Goal: Task Accomplishment & Management: Use online tool/utility

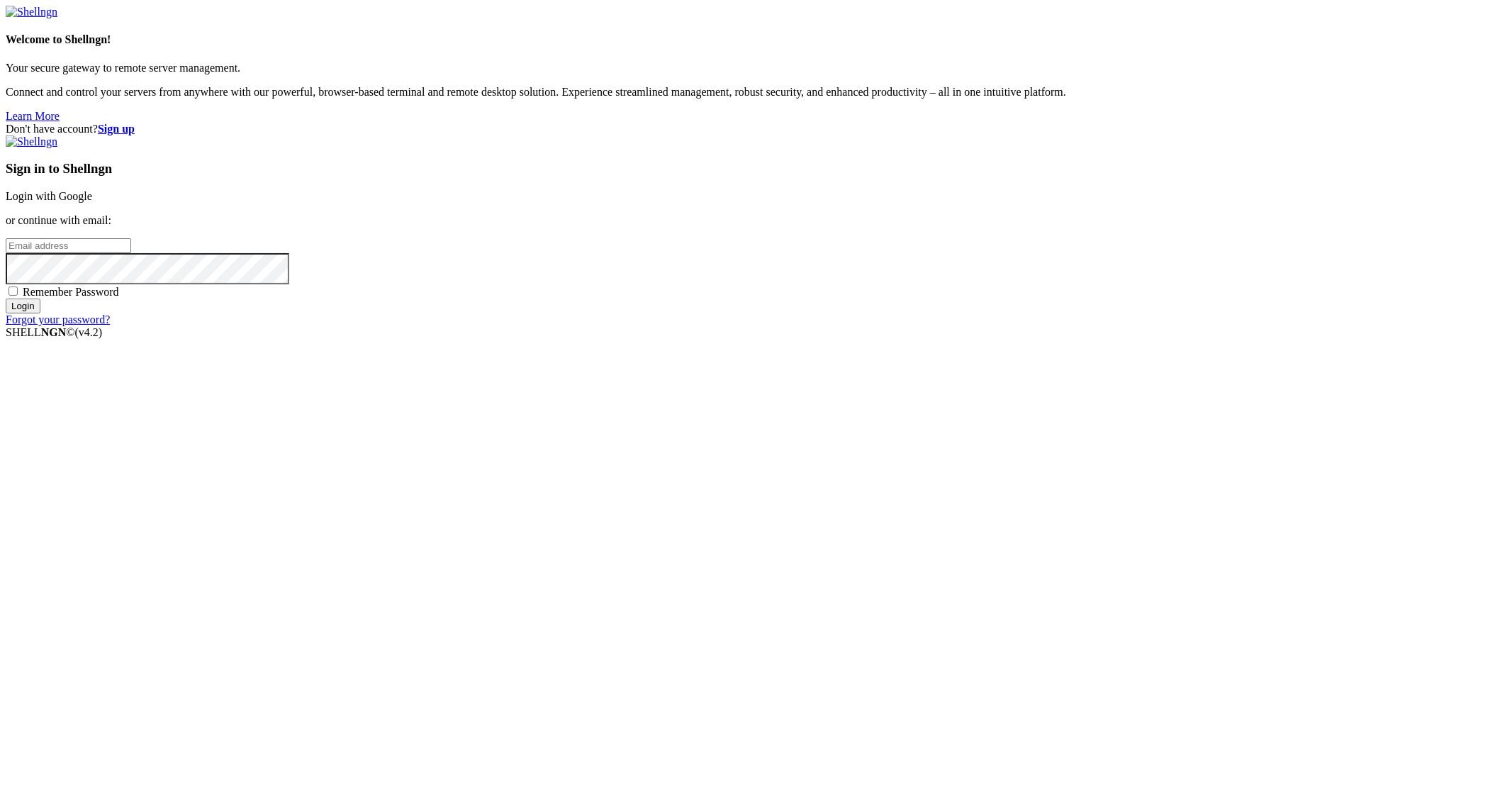
click at [131, 253] on input "email" at bounding box center [68, 245] width 125 height 14
type input "ibrahim@priva.host"
click at [6, 298] on input "Login" at bounding box center [23, 305] width 35 height 14
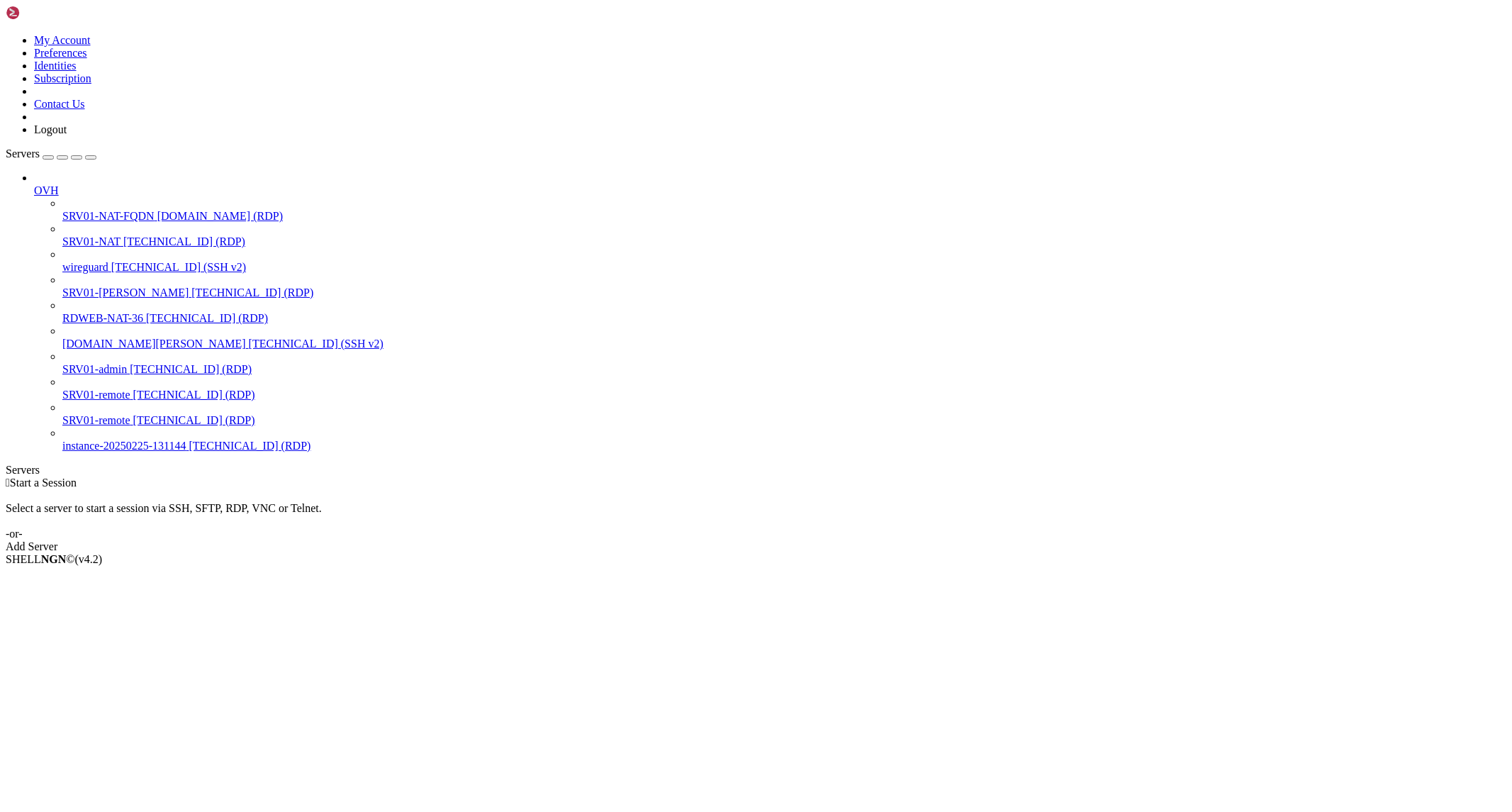
click at [95, 235] on span "SRV01-NAT" at bounding box center [91, 241] width 58 height 12
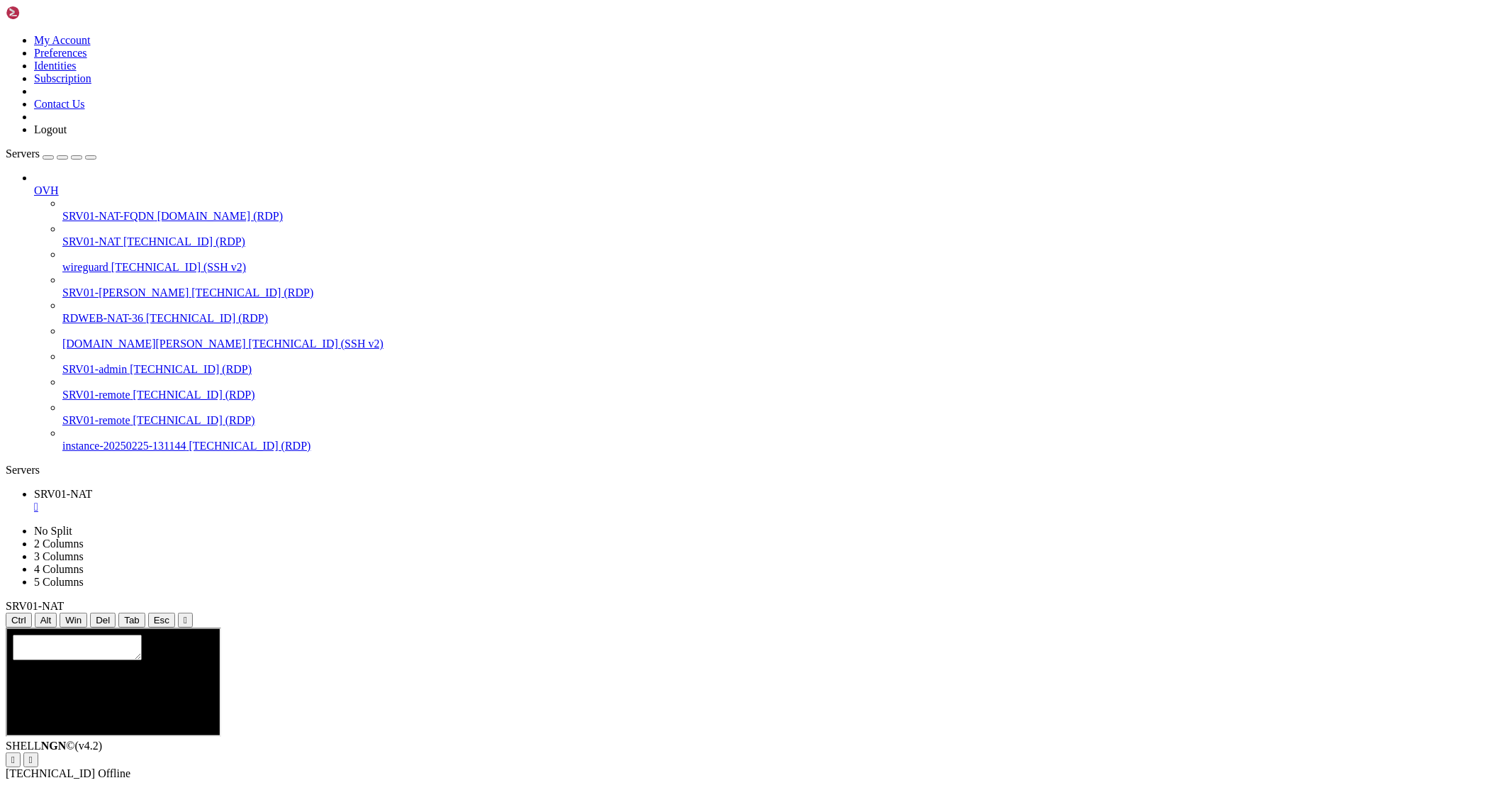
click at [90, 158] on icon "button" at bounding box center [90, 158] width 0 height 0
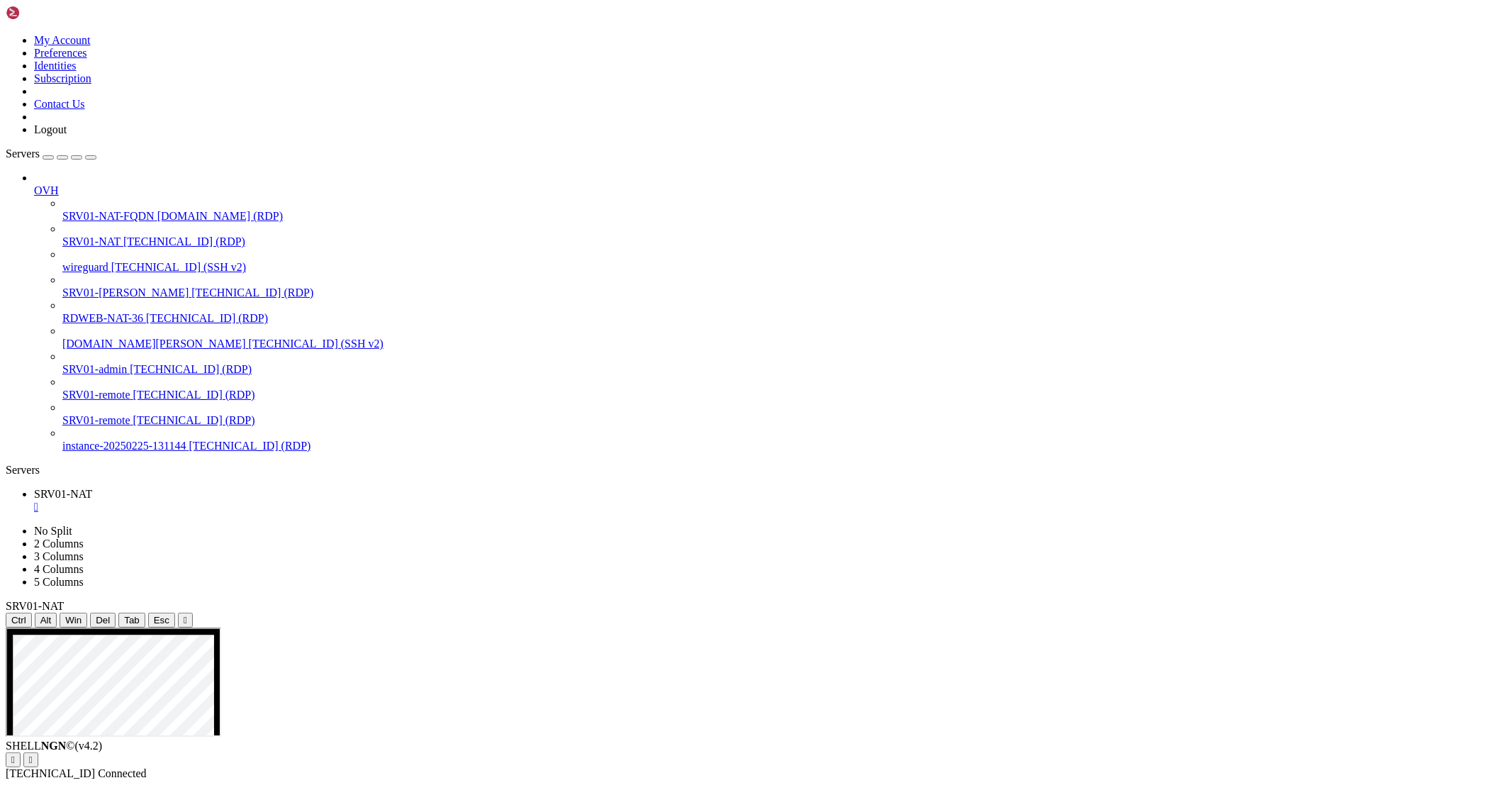
drag, startPoint x: 725, startPoint y: 916, endPoint x: 1030, endPoint y: 930, distance: 305.3
drag, startPoint x: 610, startPoint y: 757, endPoint x: 678, endPoint y: 777, distance: 70.9
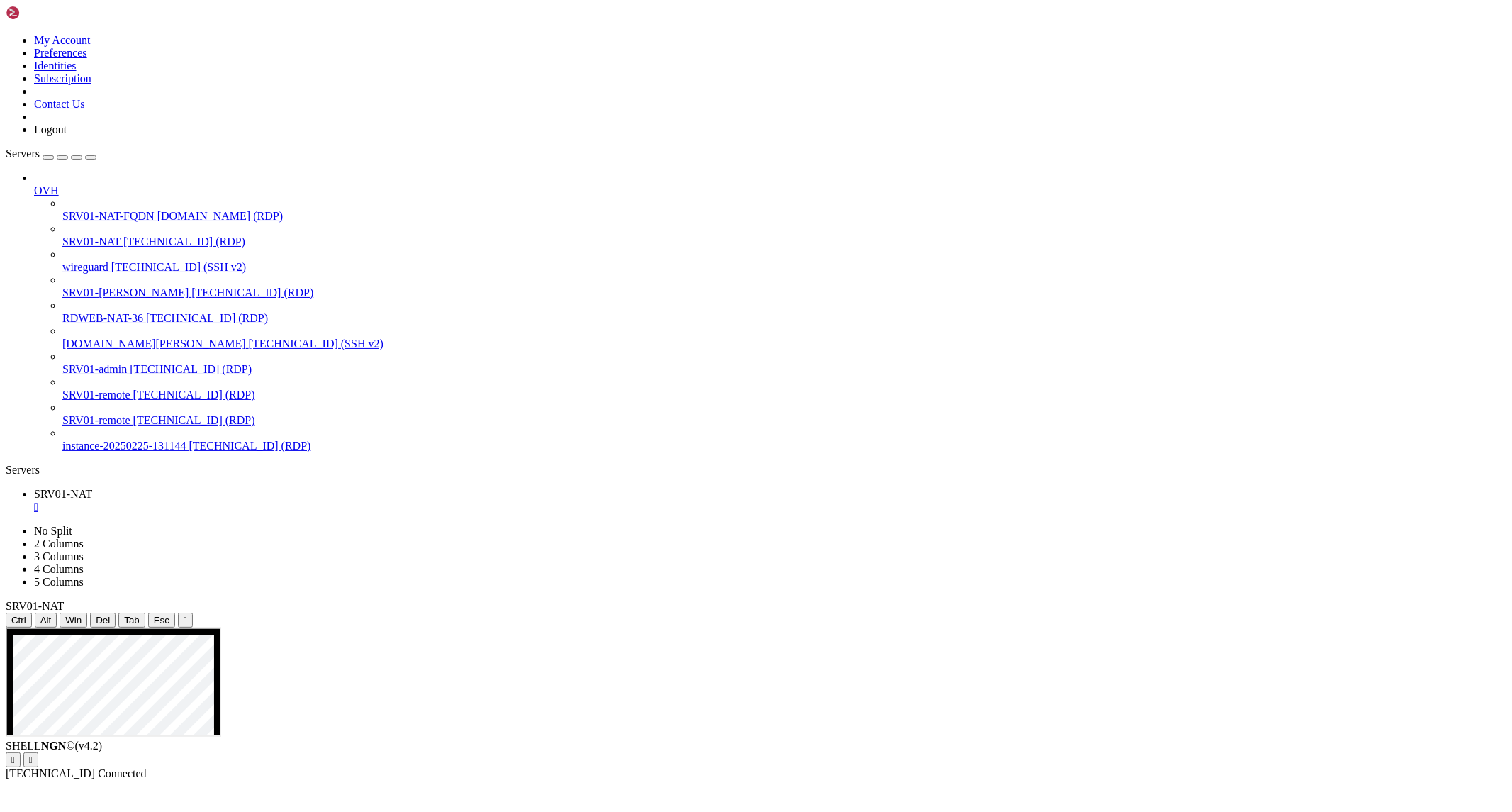
drag, startPoint x: 675, startPoint y: 1097, endPoint x: 752, endPoint y: 1098, distance: 77.0
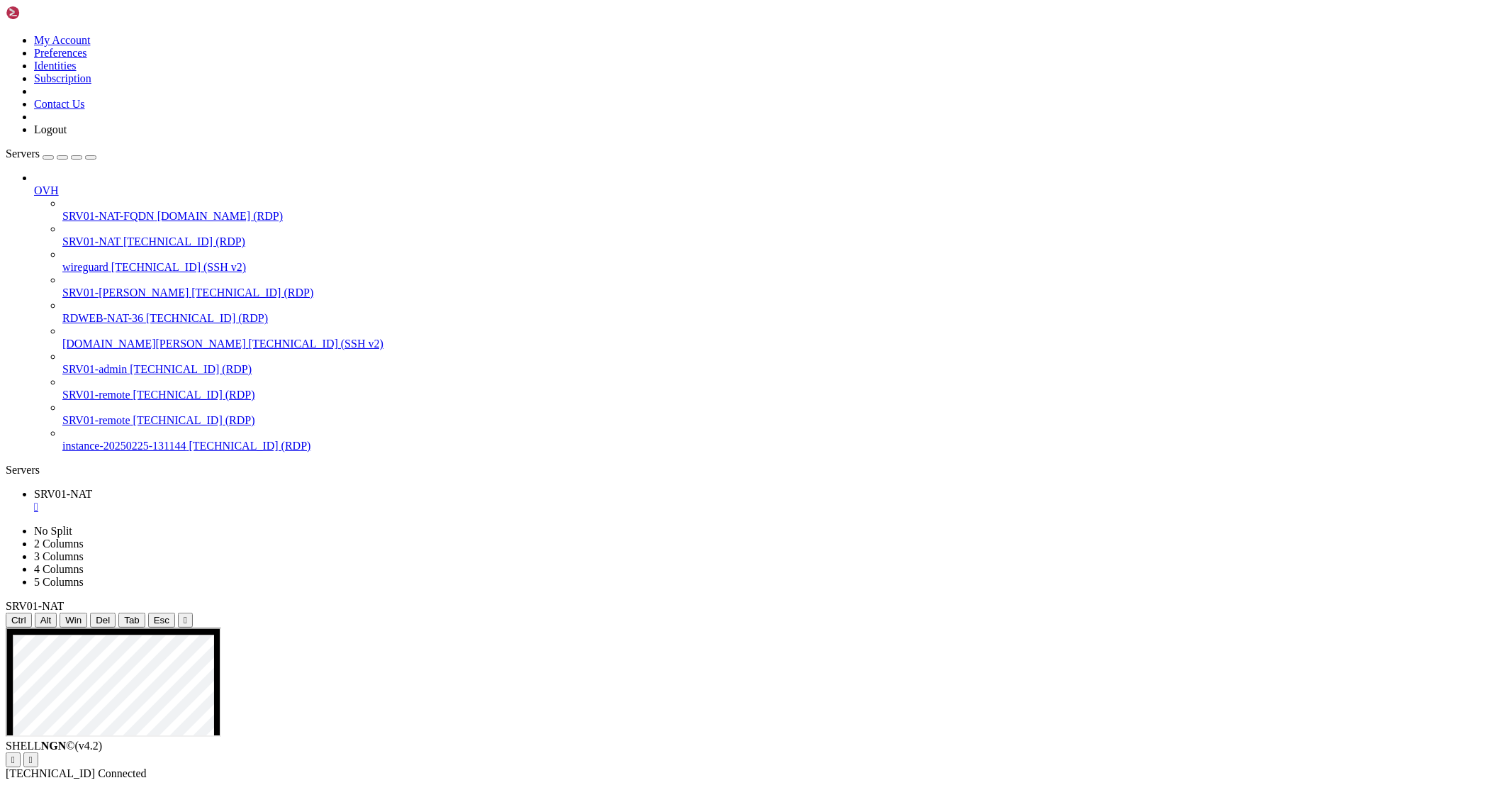
drag, startPoint x: 472, startPoint y: 856, endPoint x: 266, endPoint y: 852, distance: 206.0
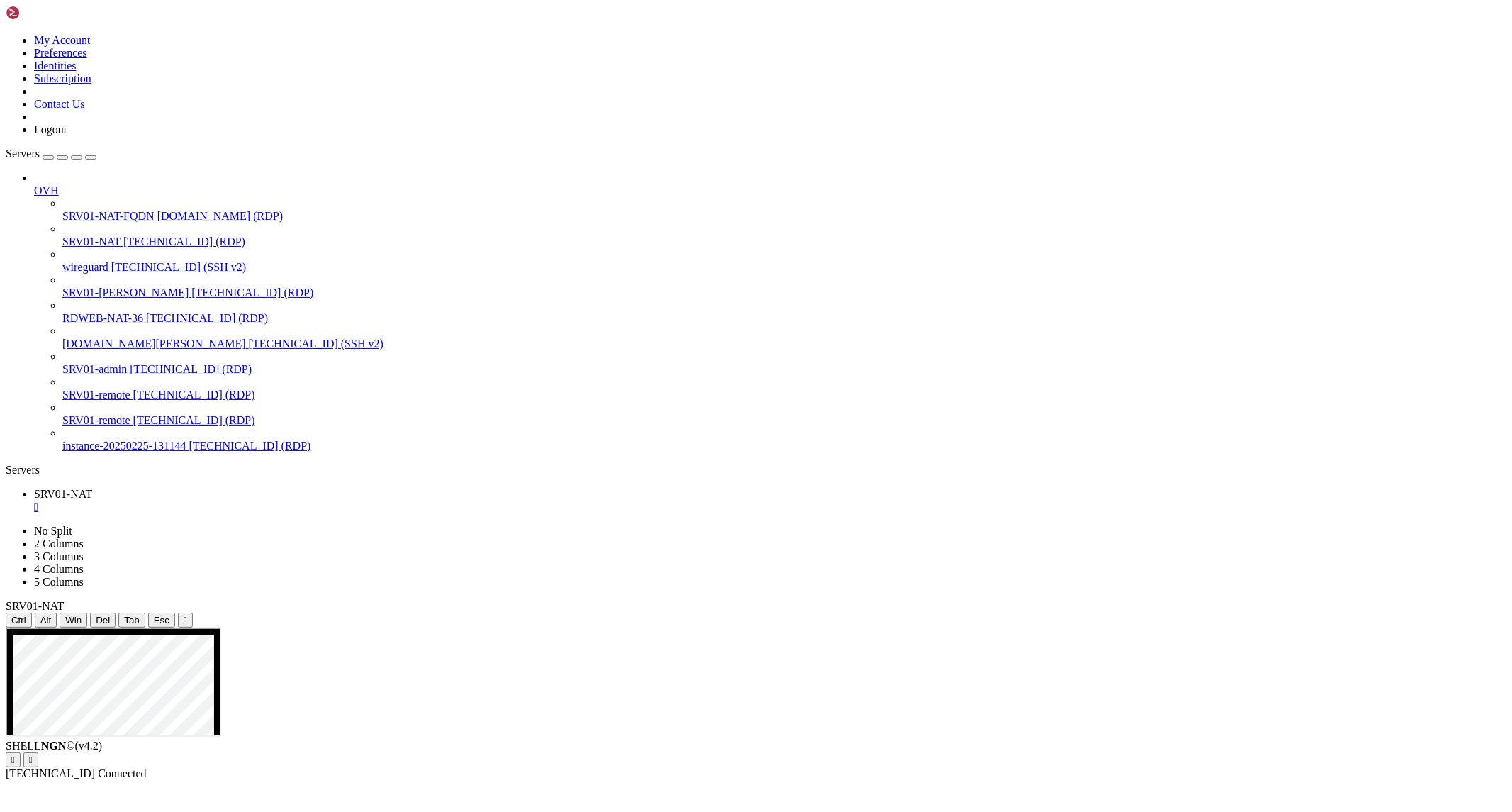
drag, startPoint x: 701, startPoint y: 822, endPoint x: 1065, endPoint y: 826, distance: 364.0
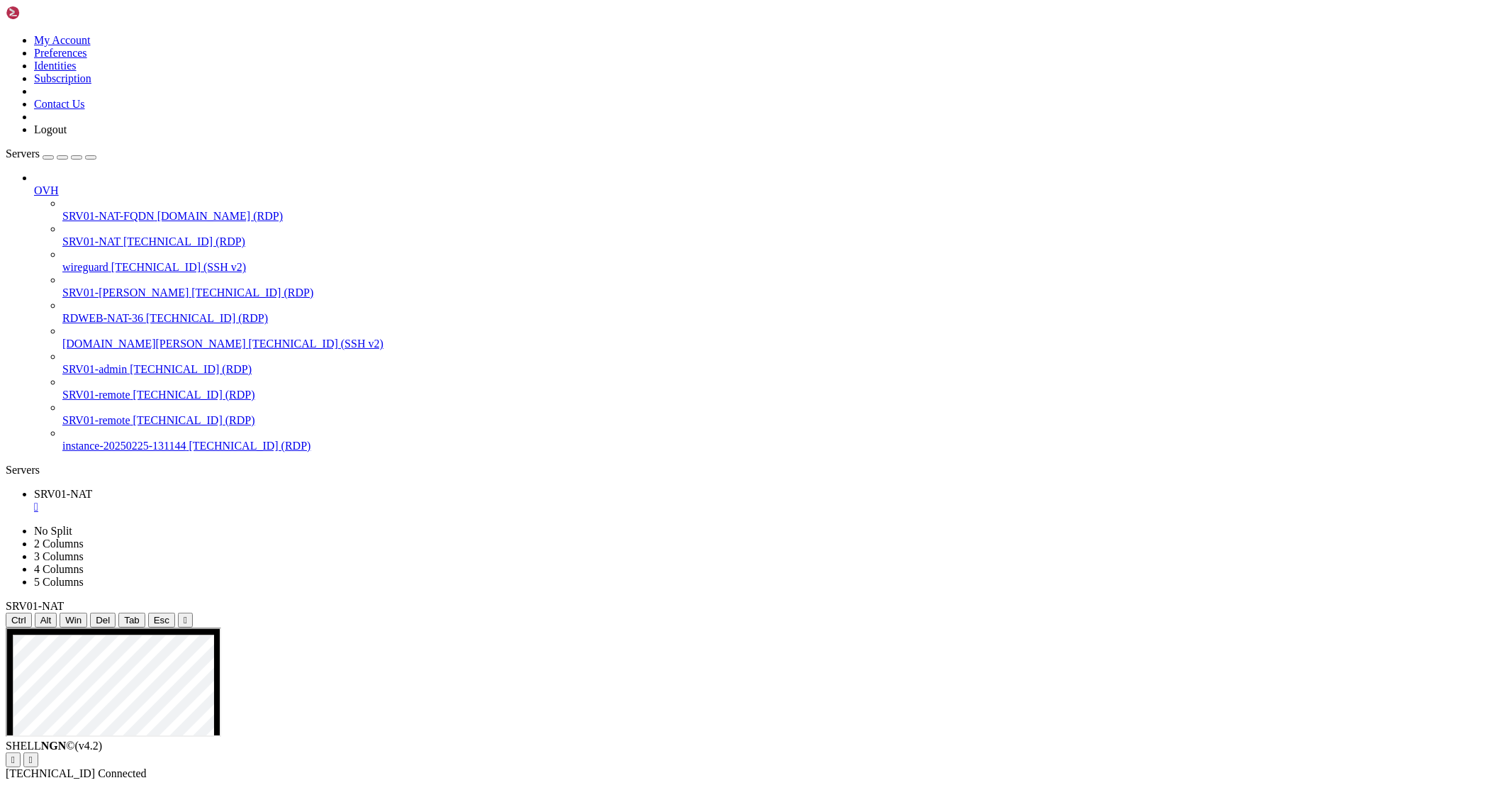
drag, startPoint x: 643, startPoint y: 1054, endPoint x: 711, endPoint y: 1055, distance: 68.0
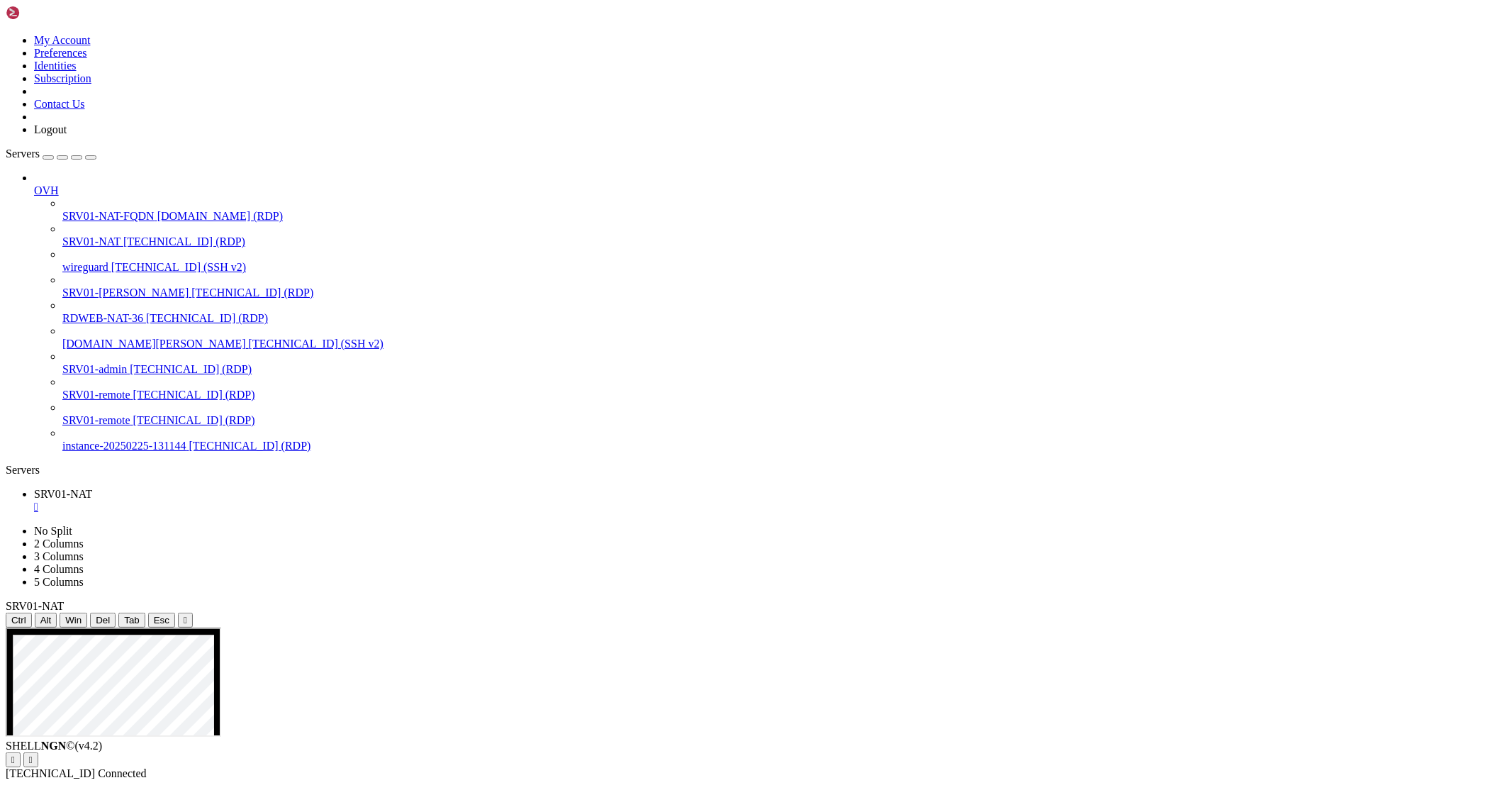
drag, startPoint x: 640, startPoint y: 1053, endPoint x: 730, endPoint y: 1054, distance: 90.0
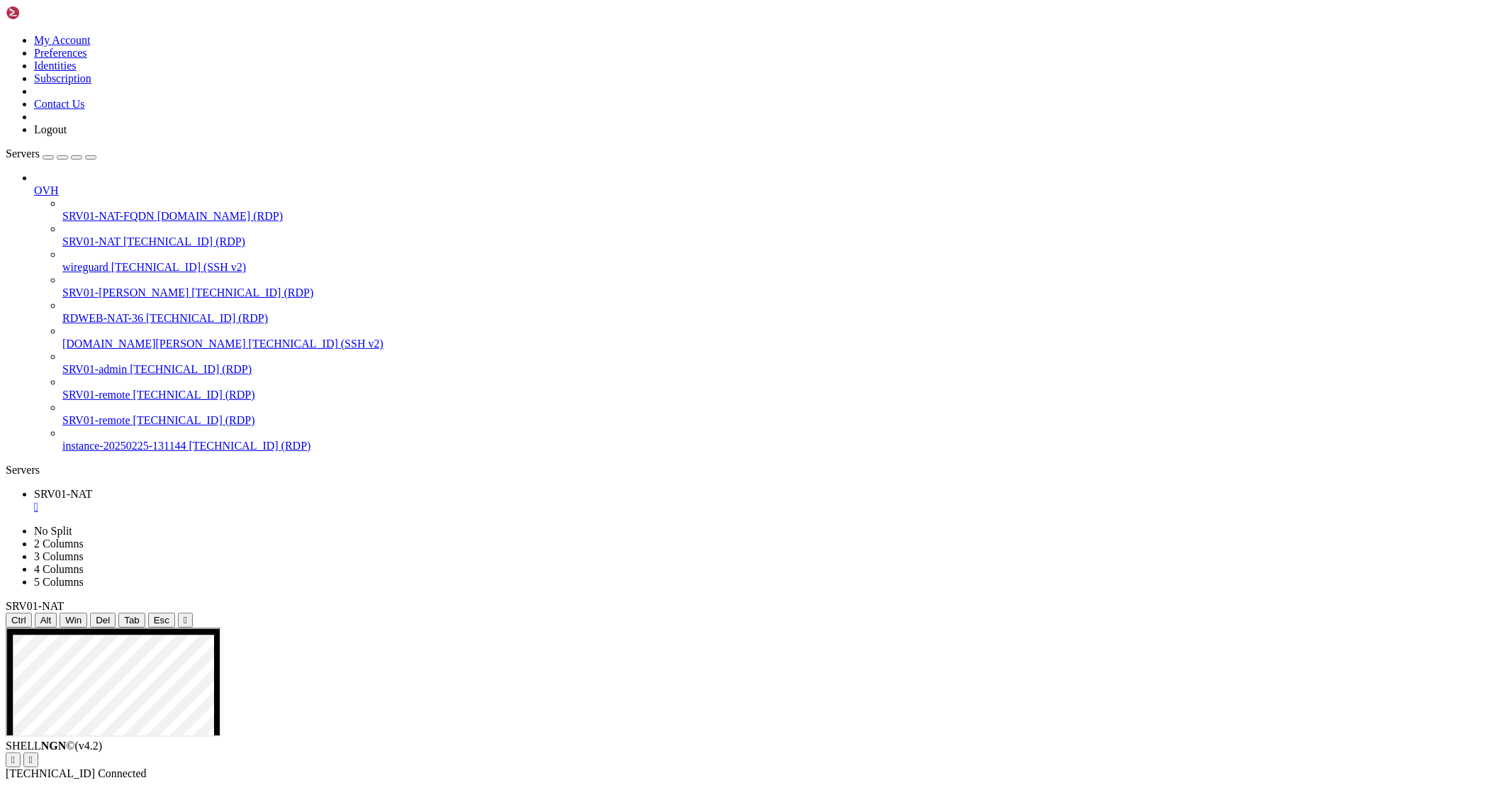
drag, startPoint x: 909, startPoint y: 834, endPoint x: 1048, endPoint y: 838, distance: 139.1
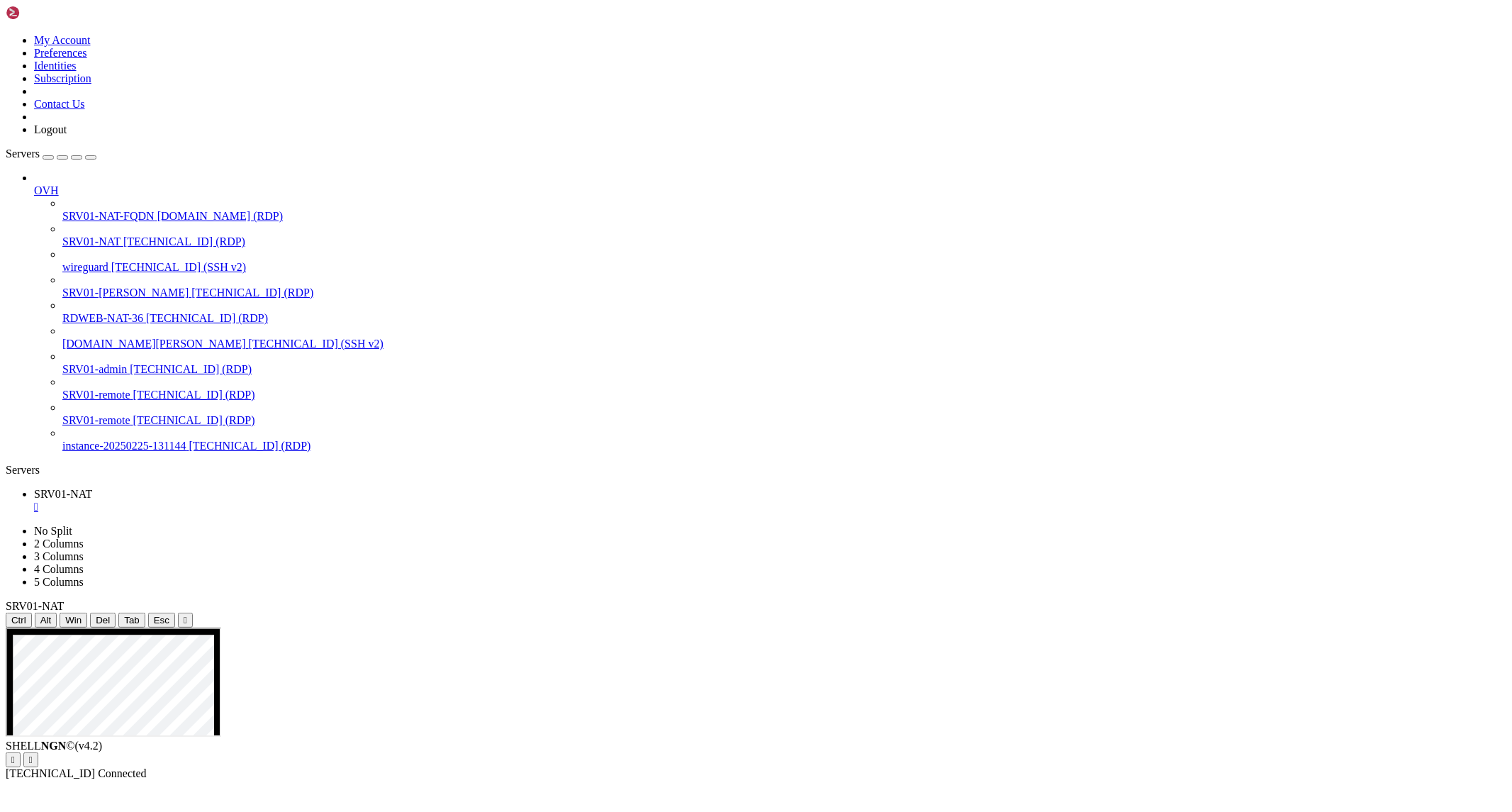
drag, startPoint x: 614, startPoint y: 837, endPoint x: 1064, endPoint y: 831, distance: 450.0
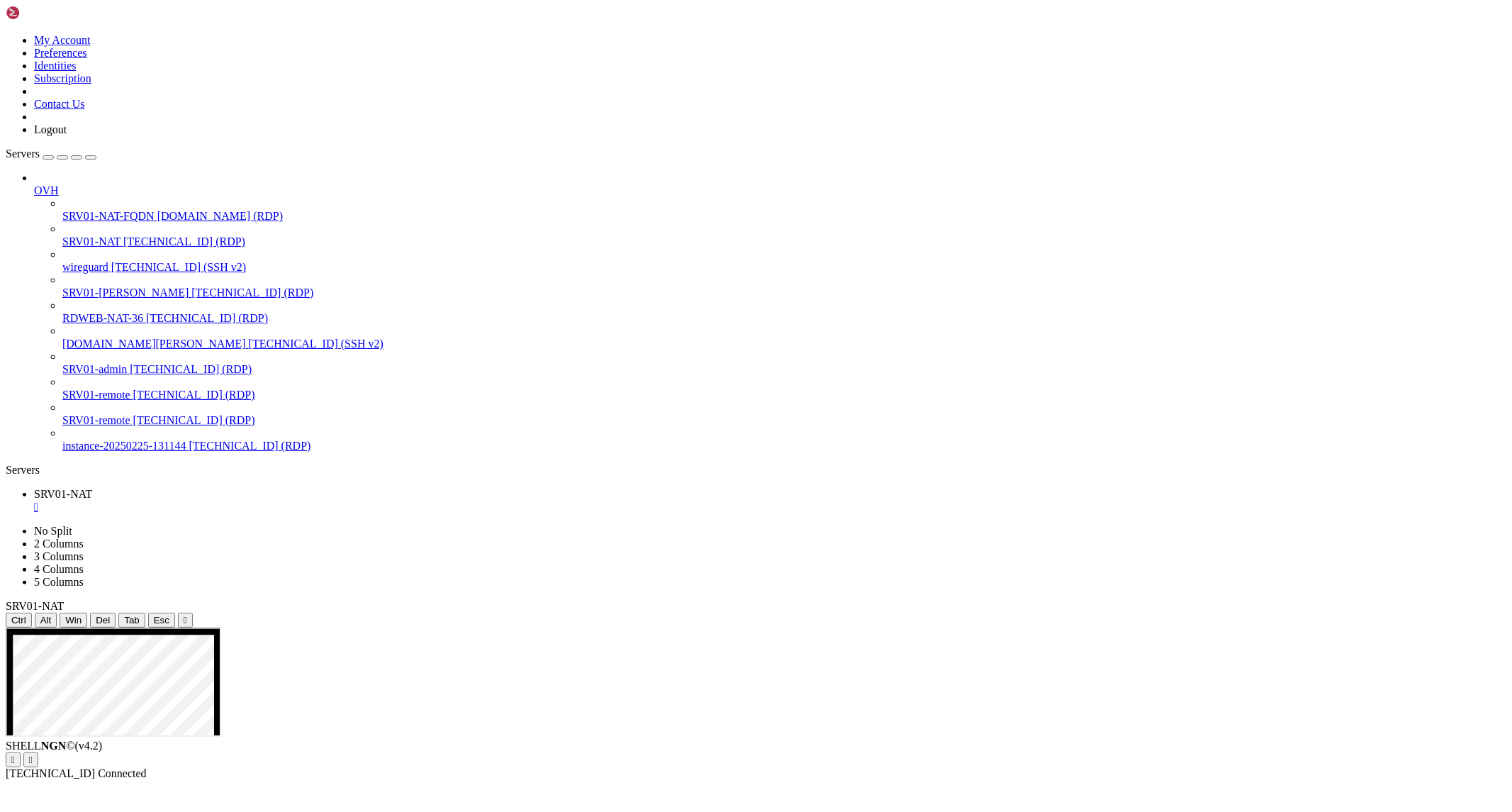
drag, startPoint x: 780, startPoint y: 872, endPoint x: 909, endPoint y: 883, distance: 129.5
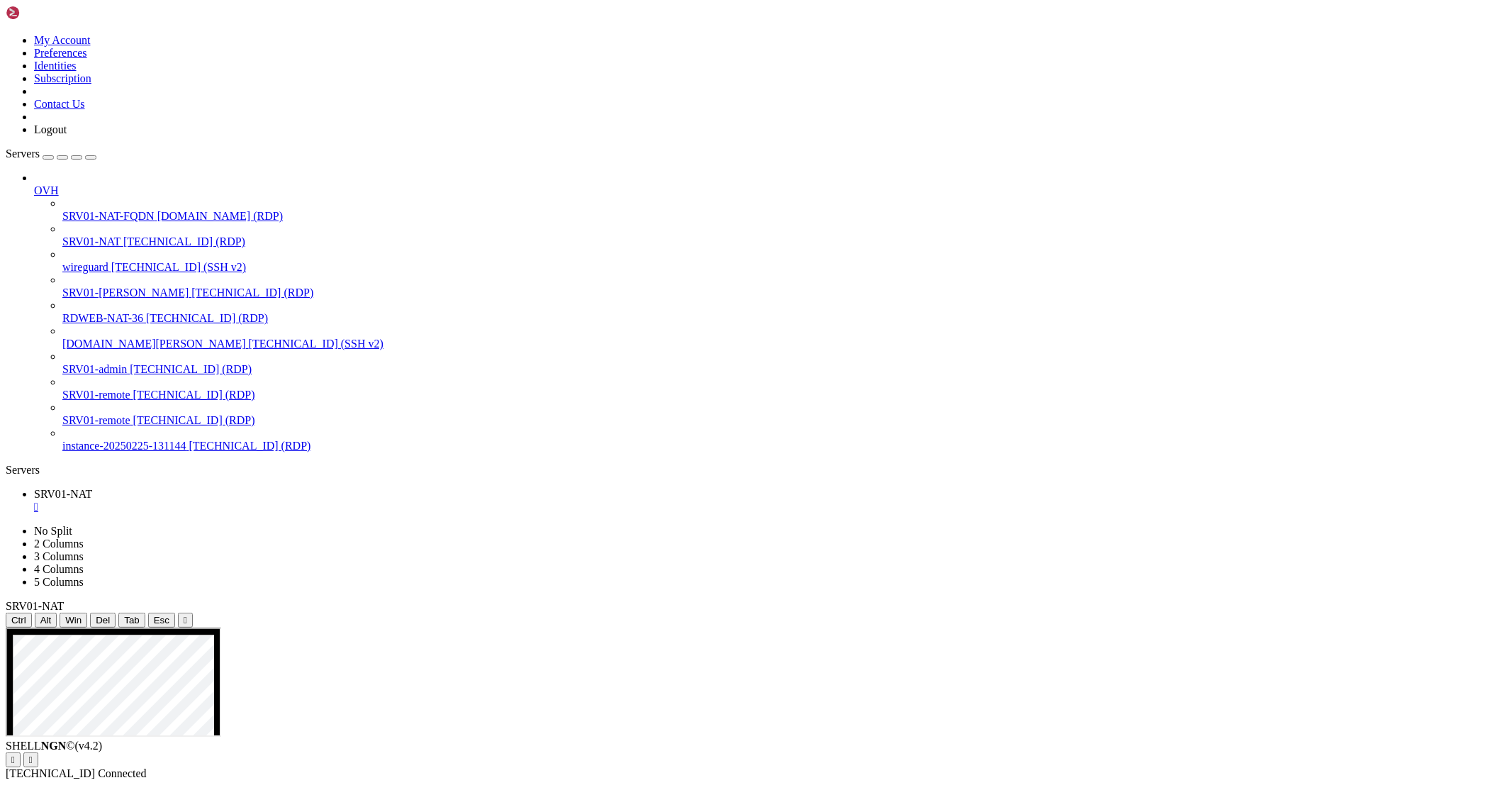
click at [96, 754] on span "Connection Closed" at bounding box center [51, 760] width 90 height 12
click at [718, 782] on div "The user name or password is incorrect or the server encountered an error and h…" at bounding box center [756, 788] width 1501 height 13
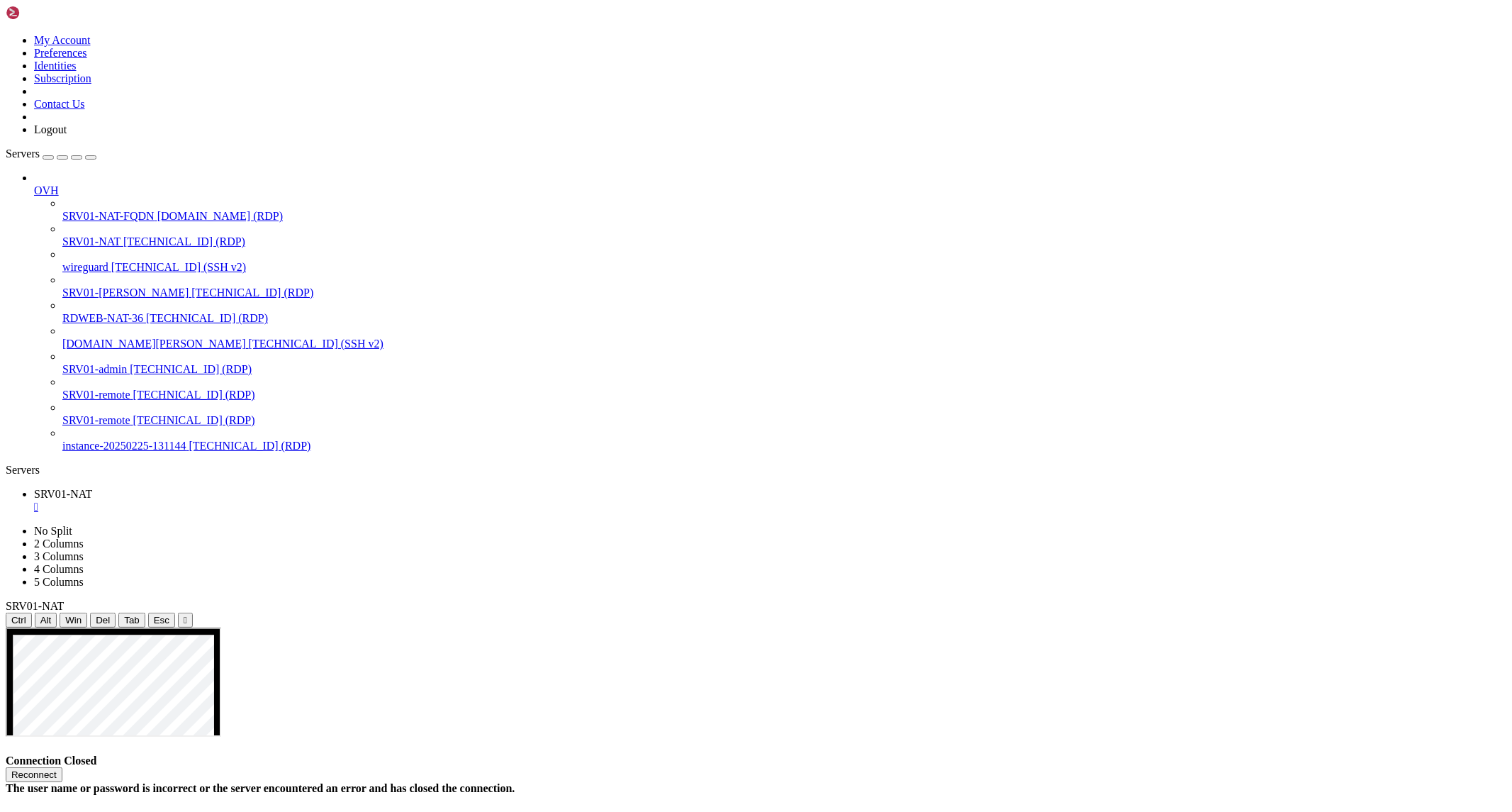
click at [791, 767] on div "Reconnect" at bounding box center [756, 774] width 1501 height 14
click at [62, 767] on button "Reconnect" at bounding box center [34, 774] width 57 height 14
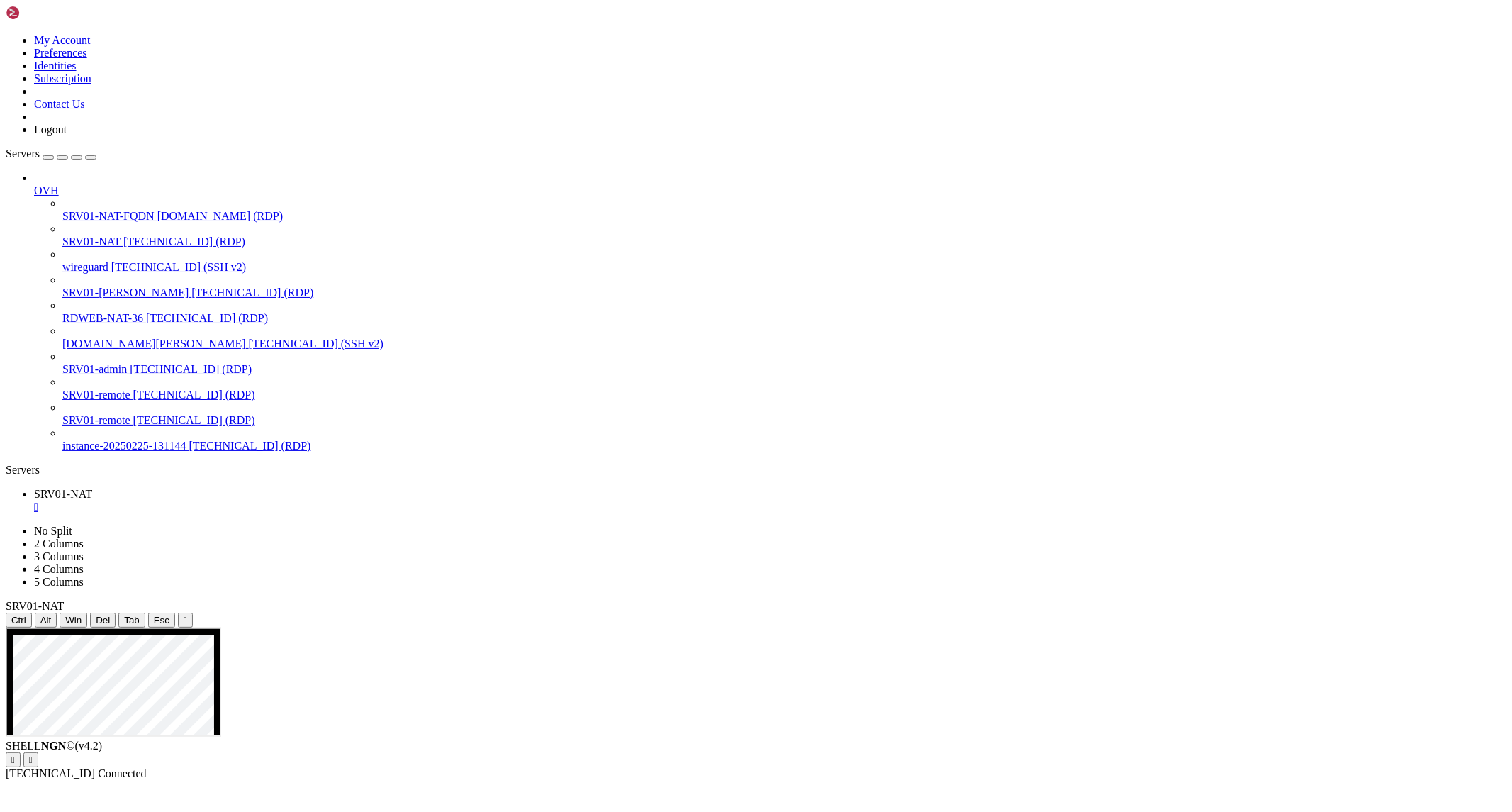
drag, startPoint x: 714, startPoint y: 795, endPoint x: 766, endPoint y: 802, distance: 52.5
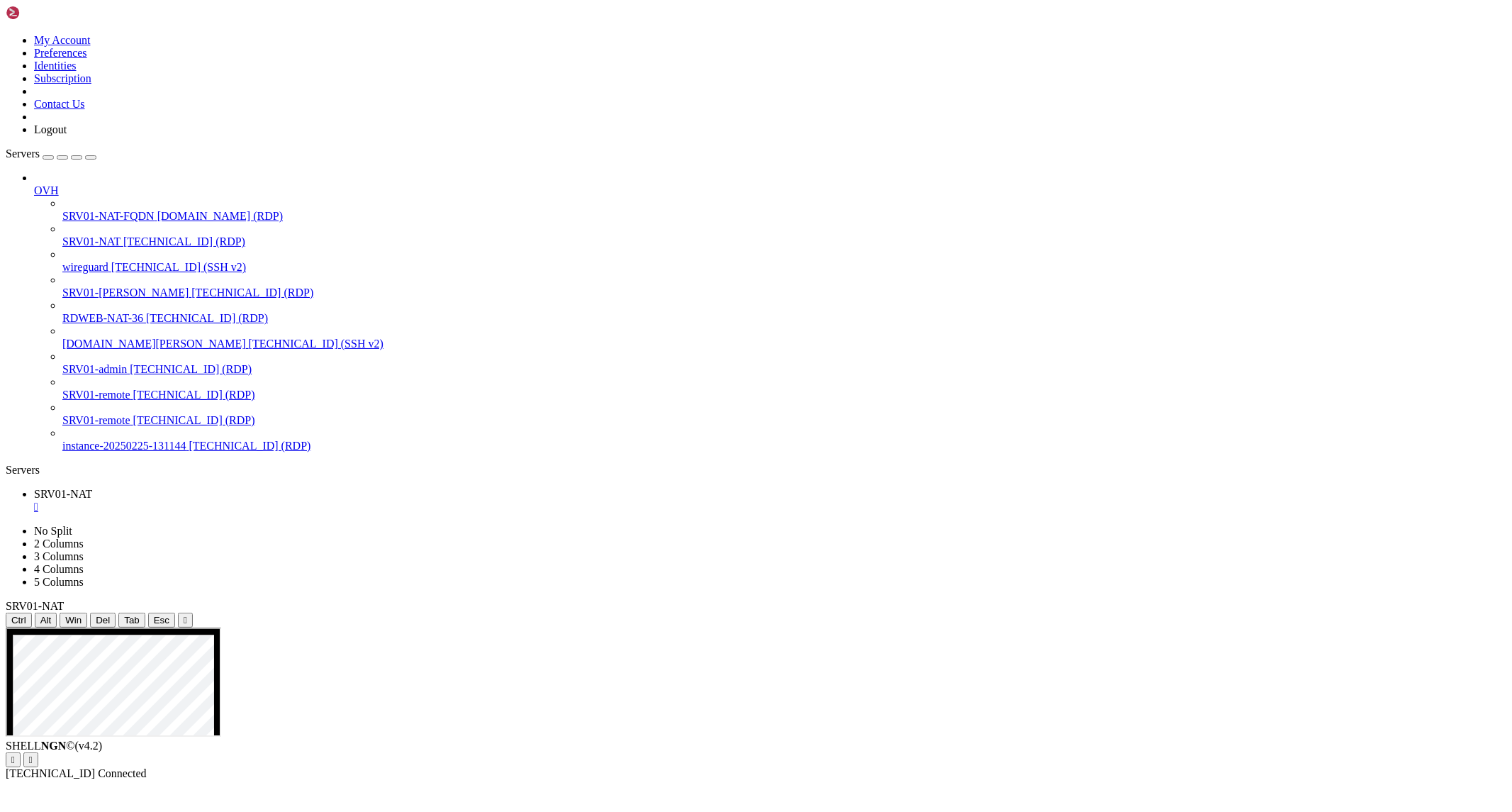
drag, startPoint x: 711, startPoint y: 800, endPoint x: 791, endPoint y: 803, distance: 80.1
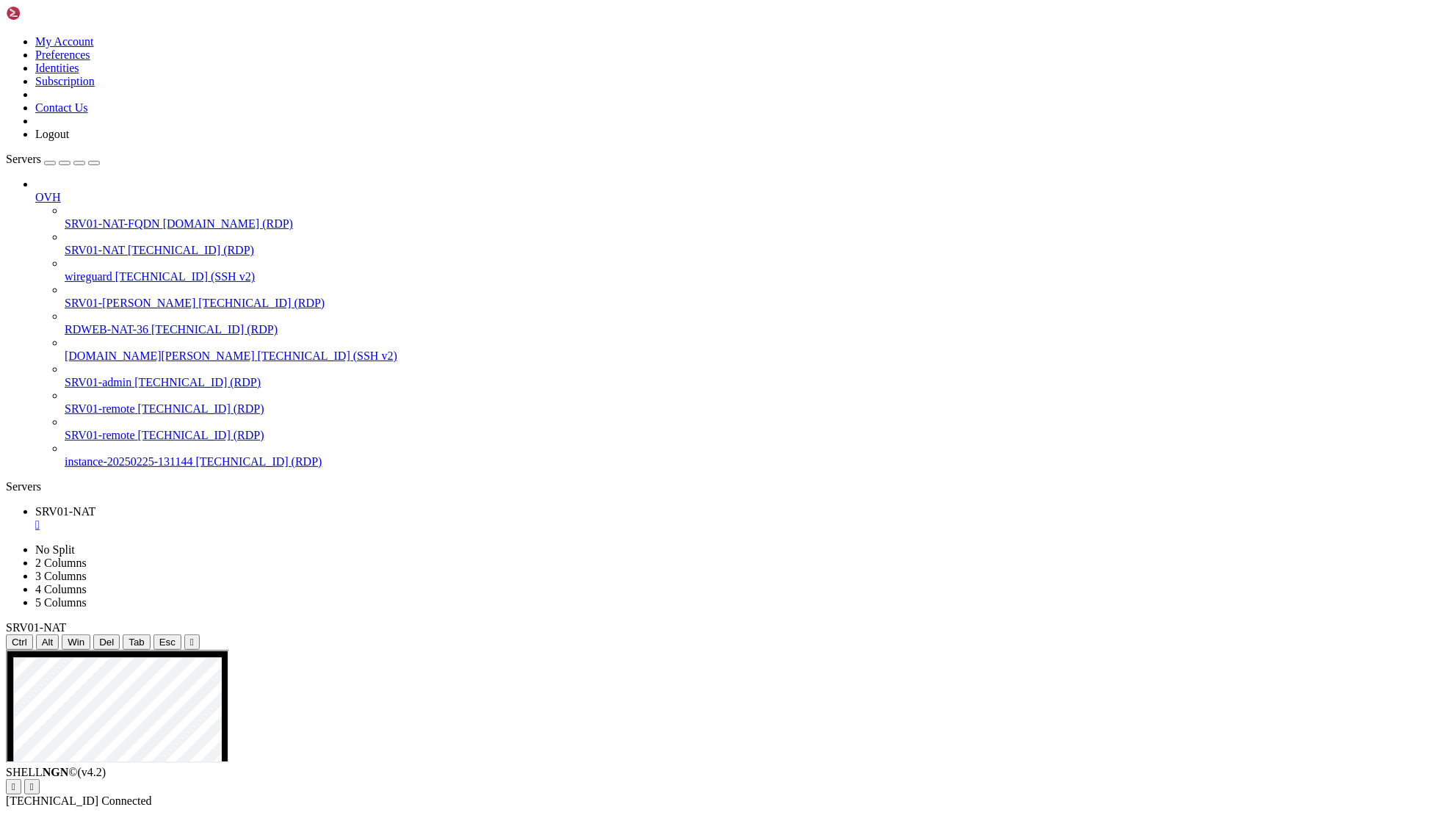
drag, startPoint x: 619, startPoint y: 1024, endPoint x: 696, endPoint y: 1049, distance: 81.0
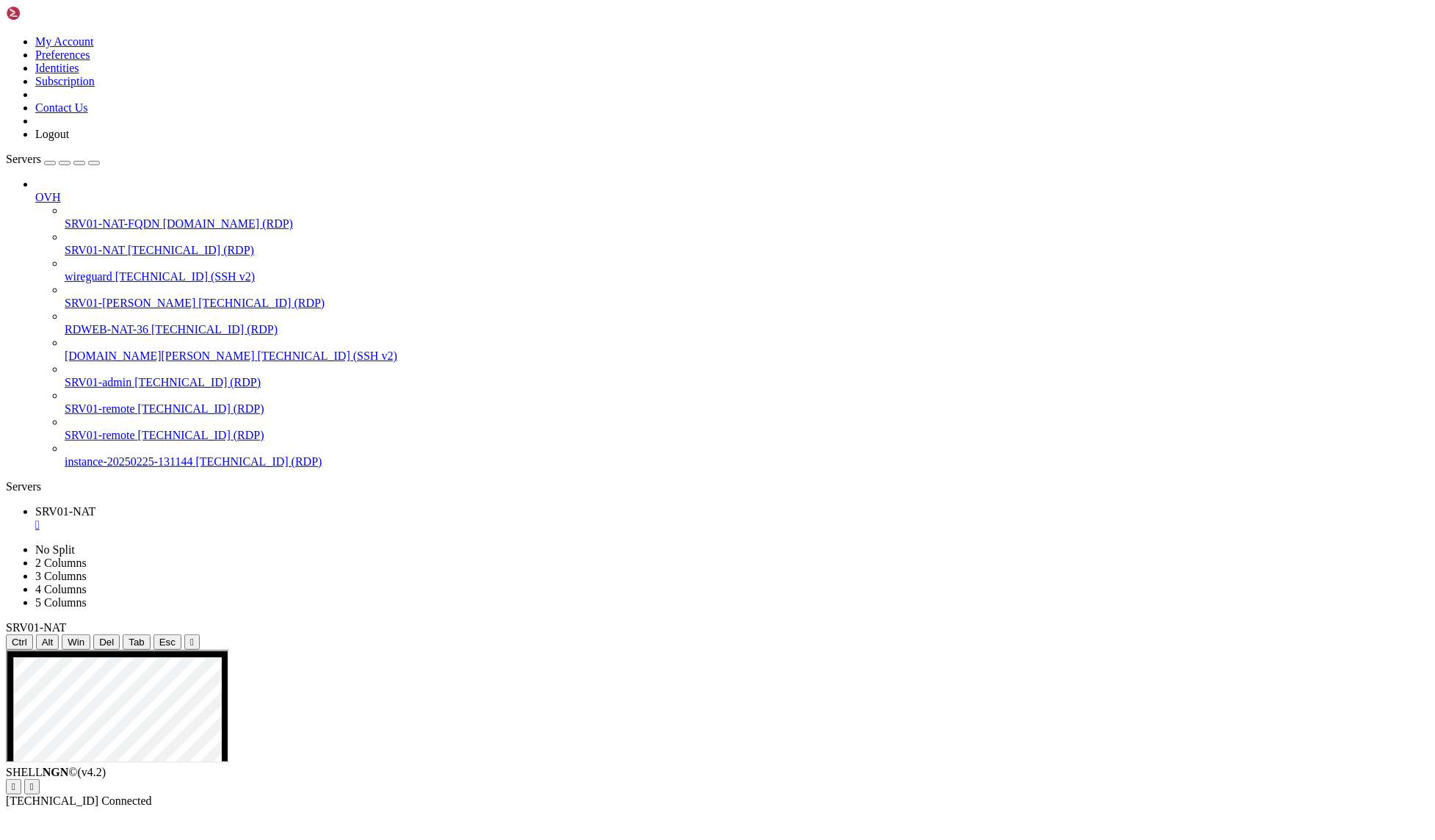
drag, startPoint x: 653, startPoint y: 1314, endPoint x: 731, endPoint y: 1319, distance: 78.2
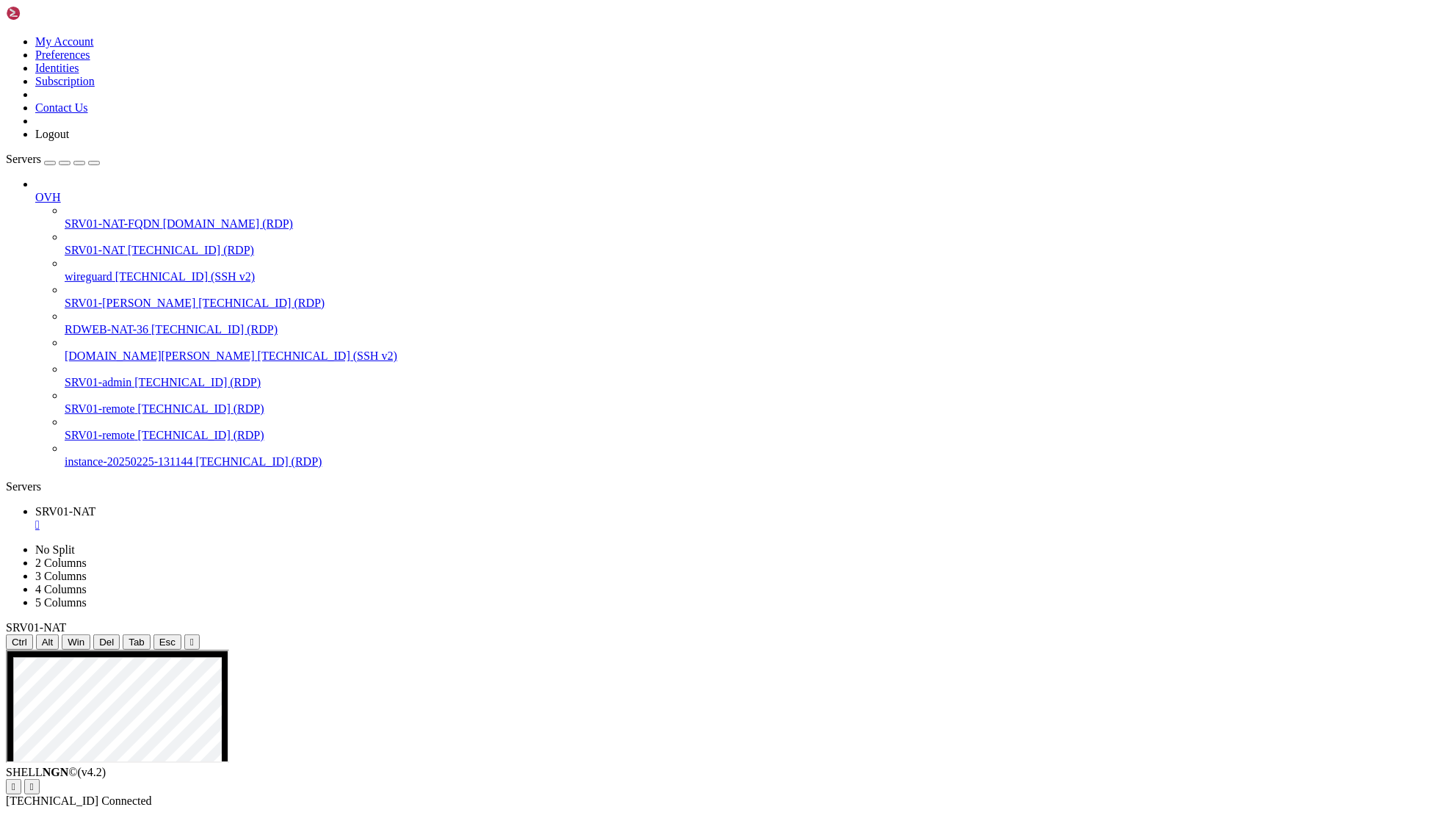
drag, startPoint x: 1417, startPoint y: 1171, endPoint x: 1397, endPoint y: 1447, distance: 276.7
drag, startPoint x: 1415, startPoint y: 1339, endPoint x: 1411, endPoint y: 1391, distance: 52.2
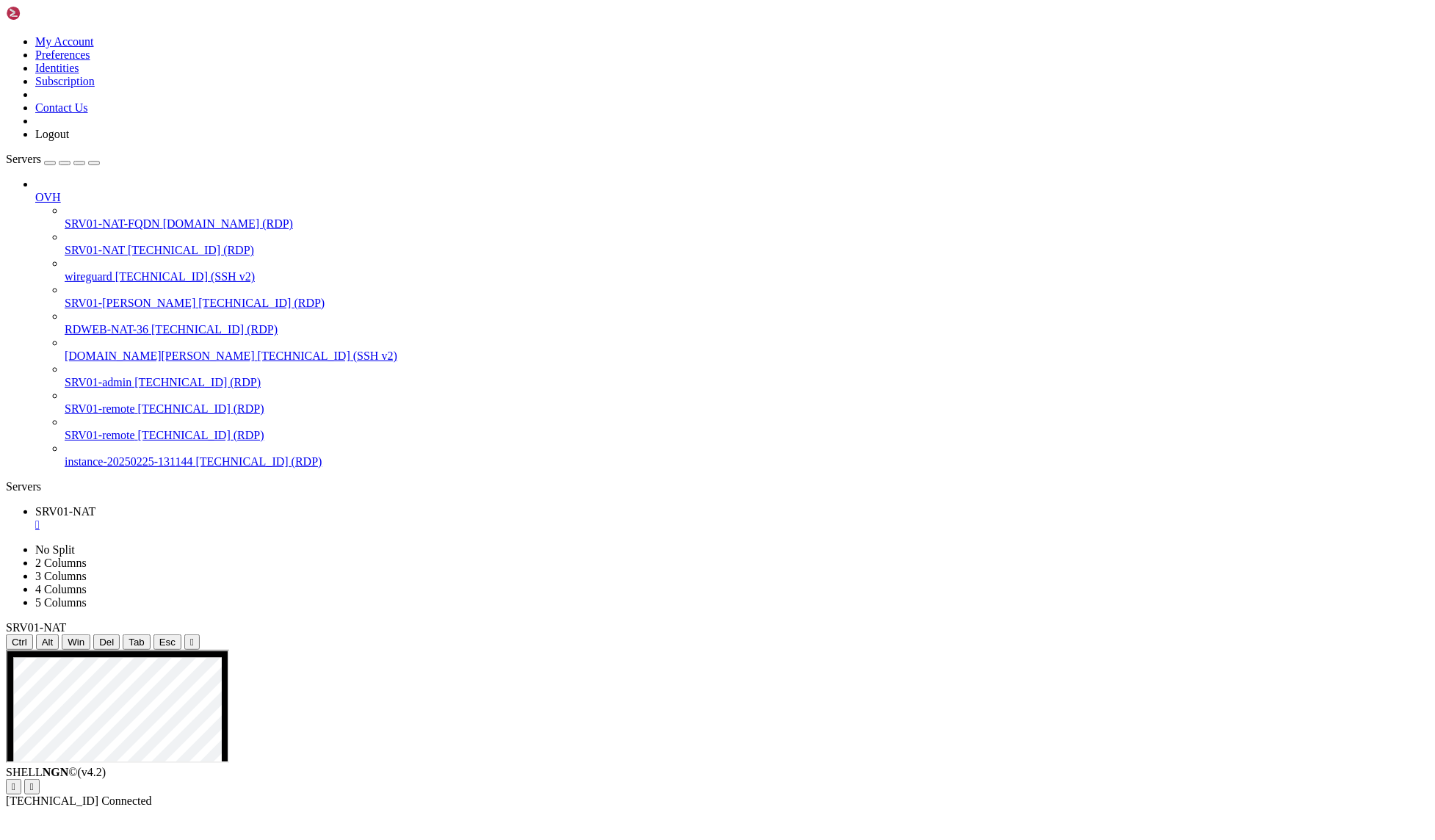
drag, startPoint x: 1416, startPoint y: 1343, endPoint x: 1409, endPoint y: 1393, distance: 50.5
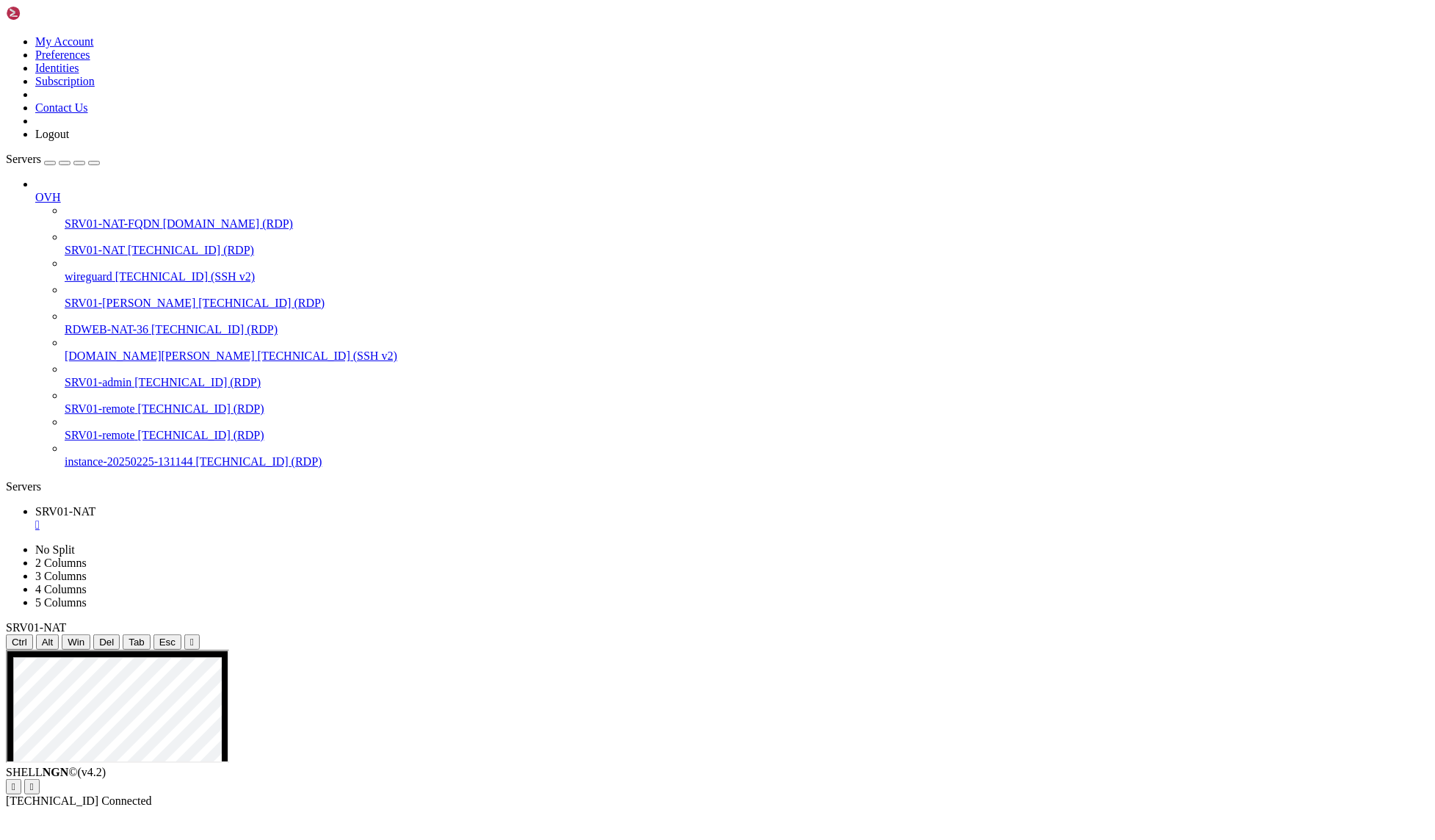
drag, startPoint x: 846, startPoint y: 1367, endPoint x: 736, endPoint y: 1366, distance: 110.0
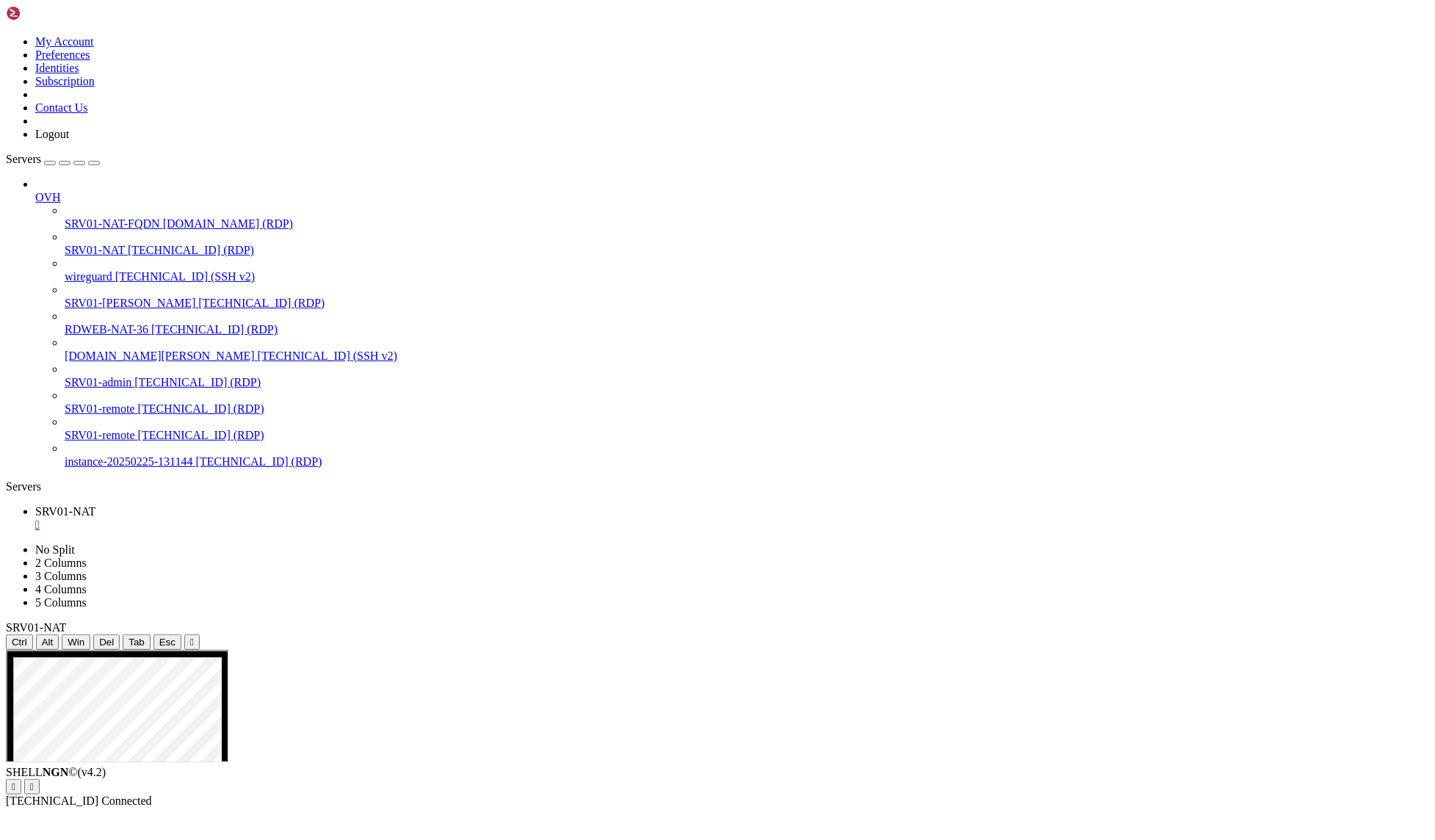
drag, startPoint x: 935, startPoint y: 1187, endPoint x: 740, endPoint y: 1195, distance: 195.2
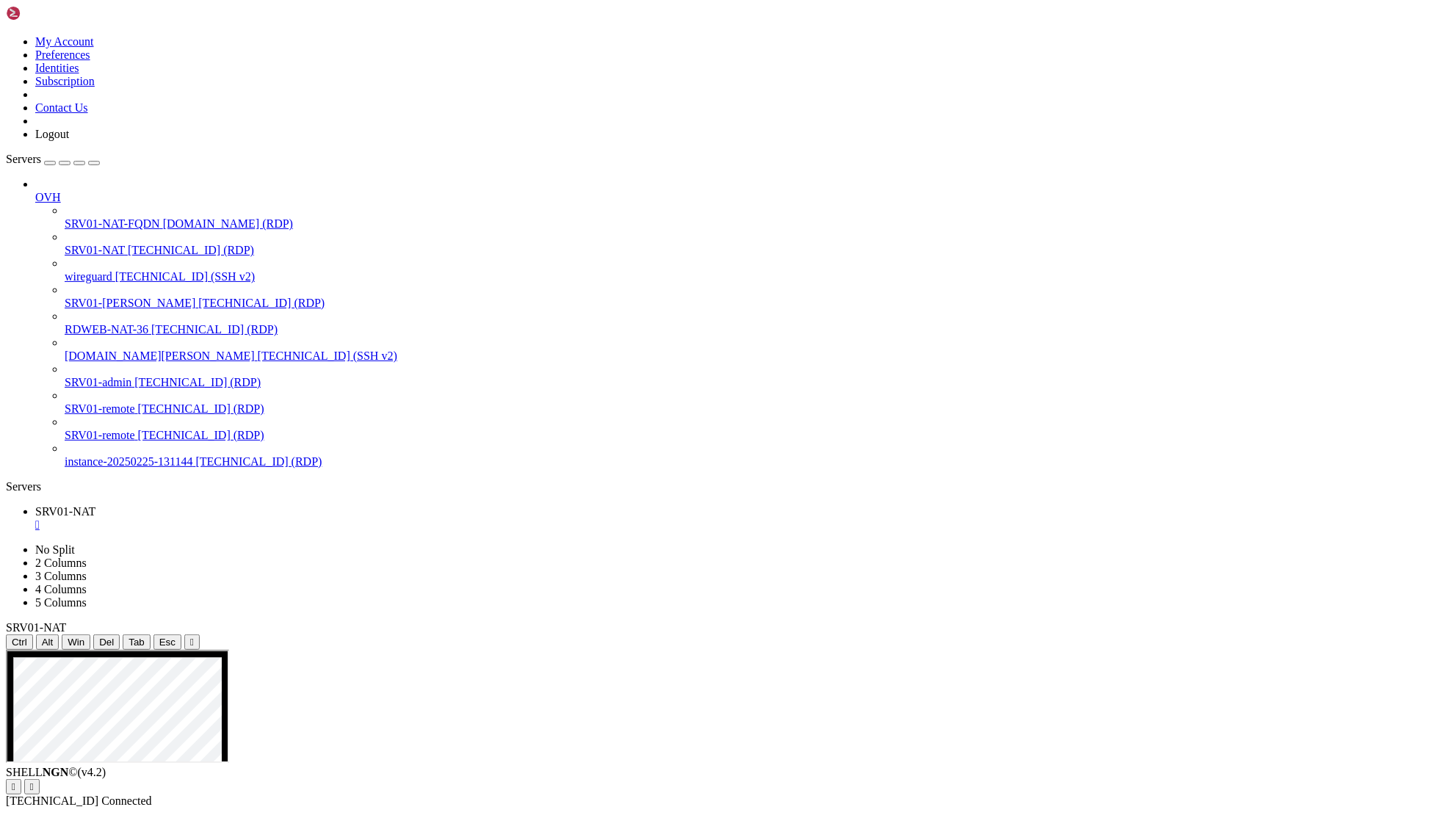
drag, startPoint x: 859, startPoint y: 965, endPoint x: 1007, endPoint y: 976, distance: 148.4
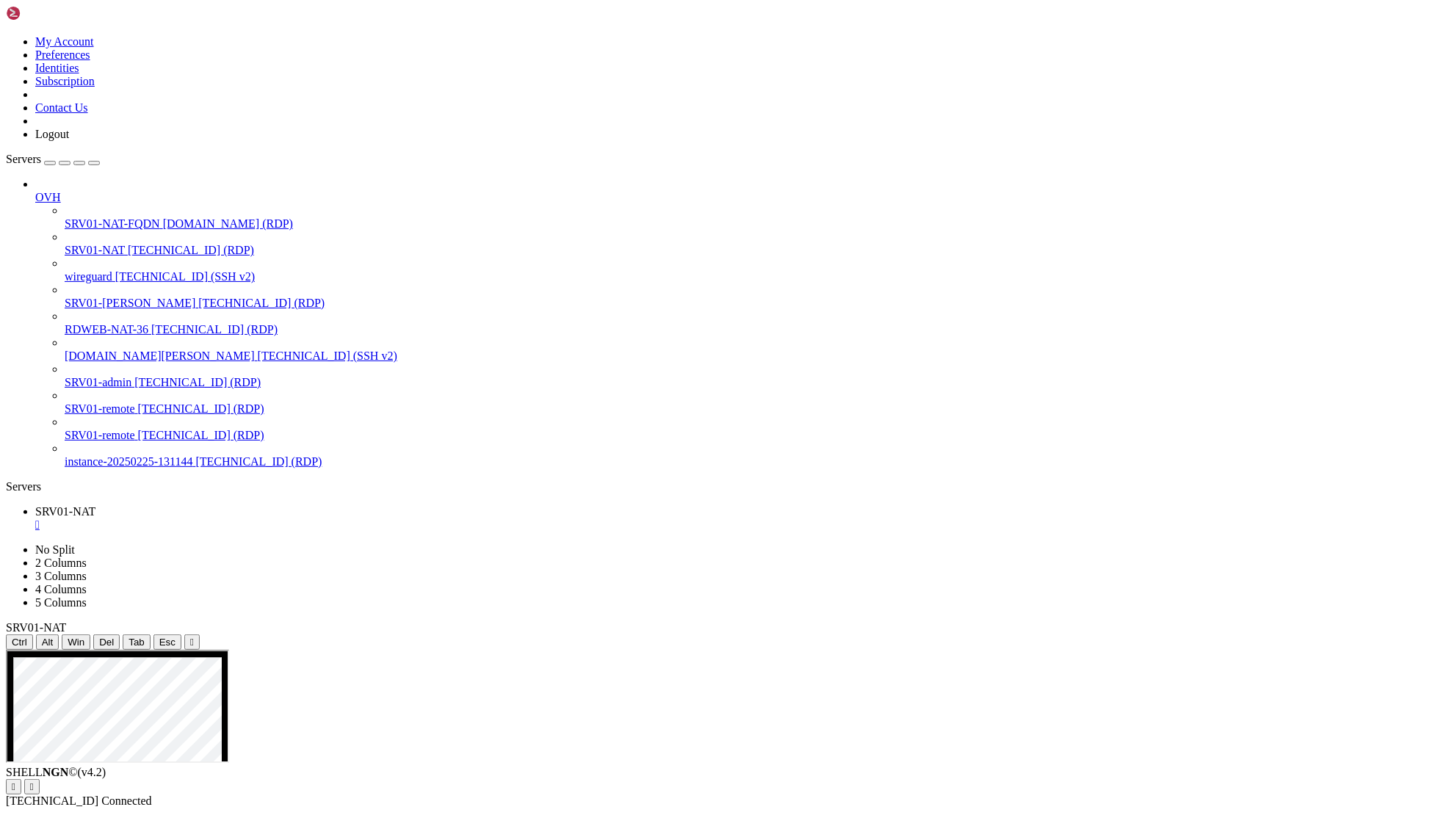
drag, startPoint x: 545, startPoint y: 1113, endPoint x: 894, endPoint y: 1189, distance: 357.2
